Goal: Transaction & Acquisition: Purchase product/service

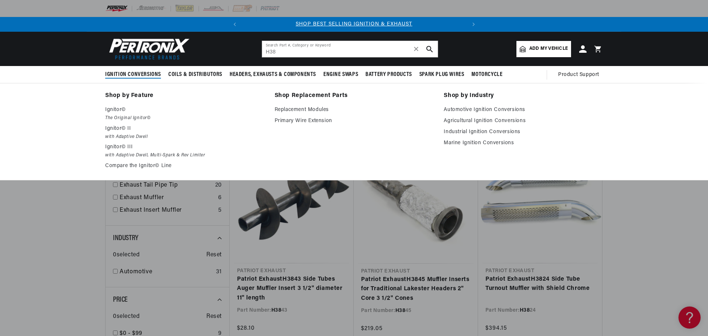
scroll to position [0, 224]
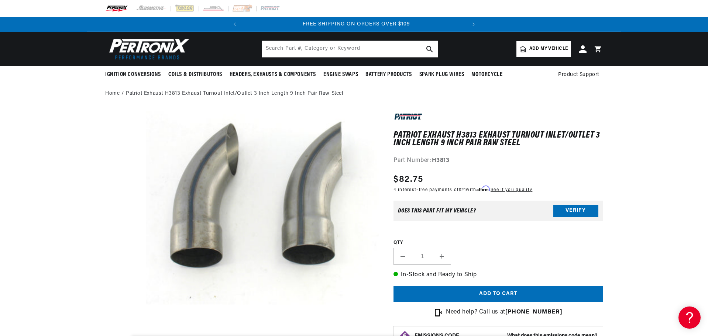
scroll to position [0, 224]
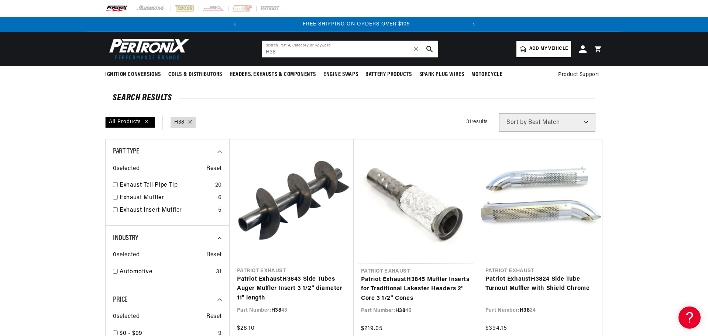
scroll to position [0, 224]
drag, startPoint x: 282, startPoint y: 52, endPoint x: 242, endPoint y: 54, distance: 40.7
click at [242, 54] on header "BETTER SEARCH RESULTS Add your vehicle's year, make, and model to find parts be…" at bounding box center [354, 49] width 535 height 34
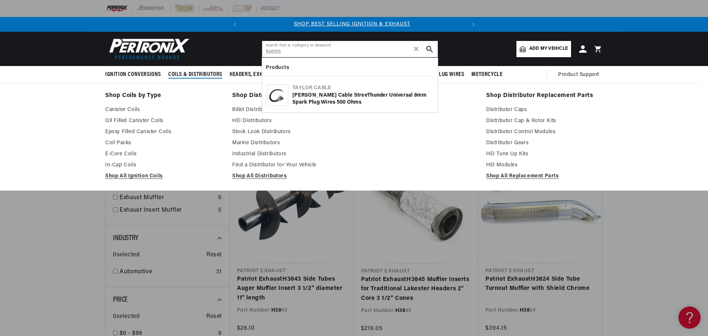
scroll to position [0, 0]
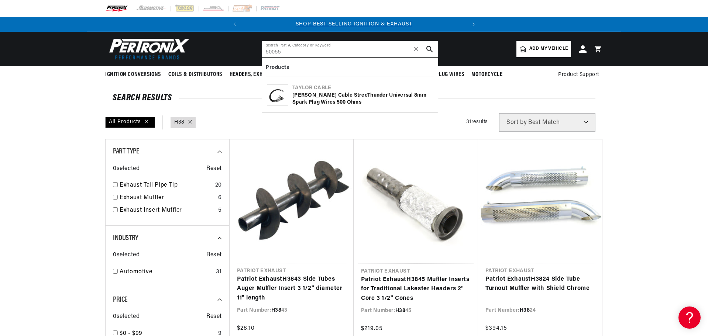
type input "50055"
click at [341, 92] on div "Taylor Cable StreeThunder Universal 8mm Spark Plug Wires 500 Ohms" at bounding box center [362, 99] width 141 height 14
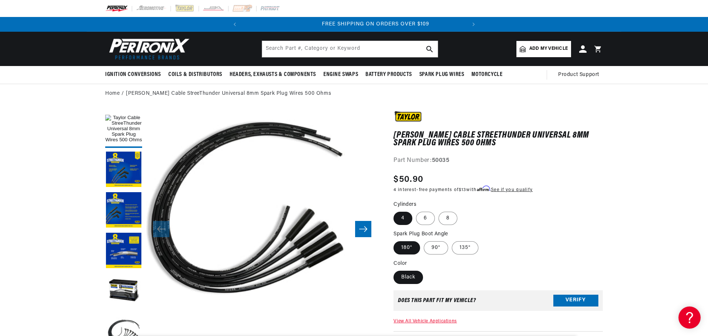
scroll to position [0, 224]
